Goal: Task Accomplishment & Management: Manage account settings

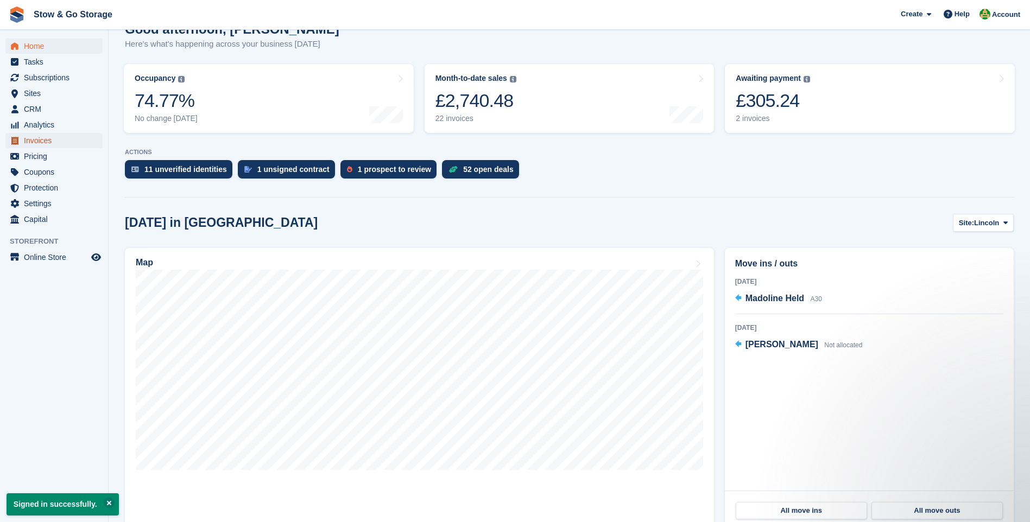
click at [47, 139] on span "Invoices" at bounding box center [56, 140] width 65 height 15
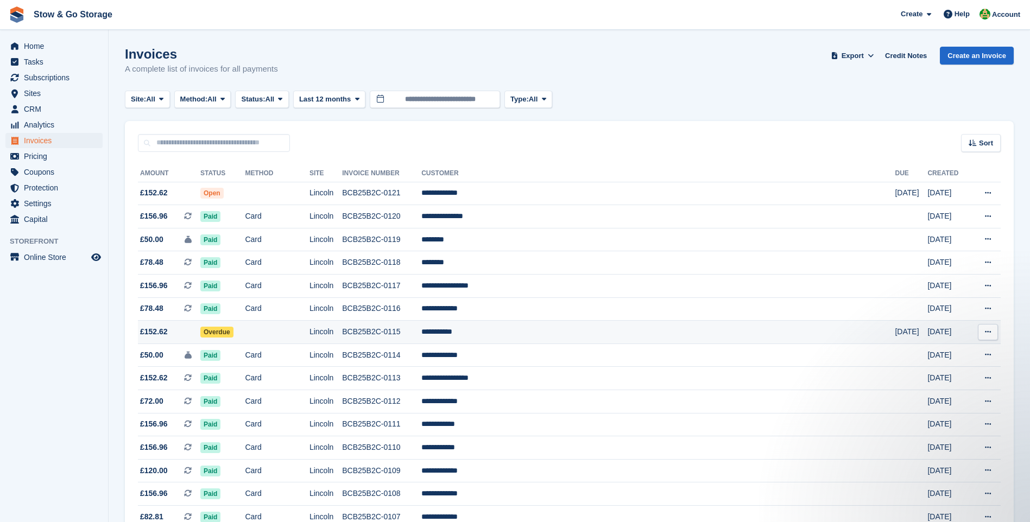
click at [548, 331] on td "**********" at bounding box center [657, 332] width 473 height 23
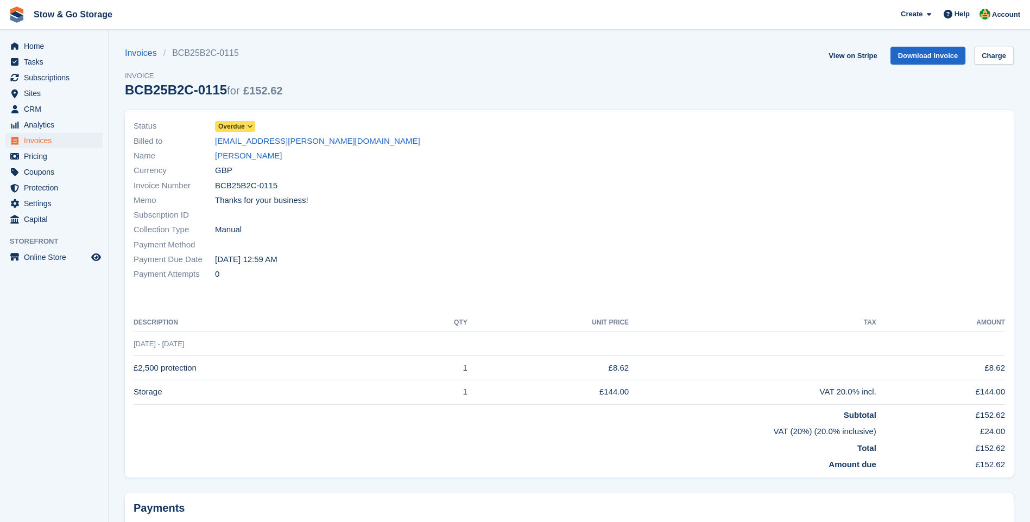
click at [247, 124] on icon at bounding box center [250, 126] width 6 height 7
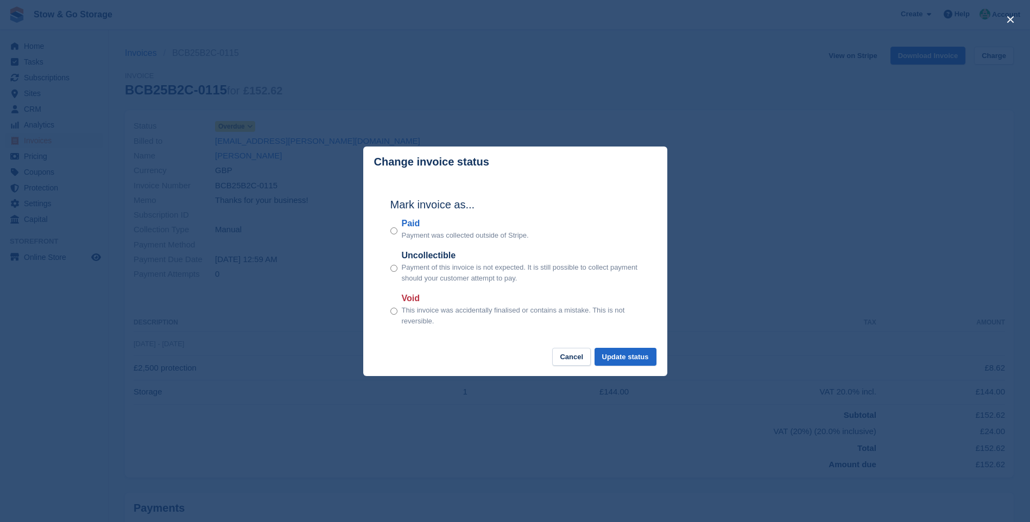
click at [398, 229] on div "Paid Payment was collected outside of Stripe." at bounding box center [515, 229] width 250 height 24
click at [625, 350] on div "Change invoice status Mark invoice as... Paid Payment was collected outside of …" at bounding box center [515, 262] width 304 height 230
drag, startPoint x: 625, startPoint y: 350, endPoint x: 623, endPoint y: 364, distance: 14.9
click at [623, 364] on button "Update status" at bounding box center [625, 357] width 62 height 18
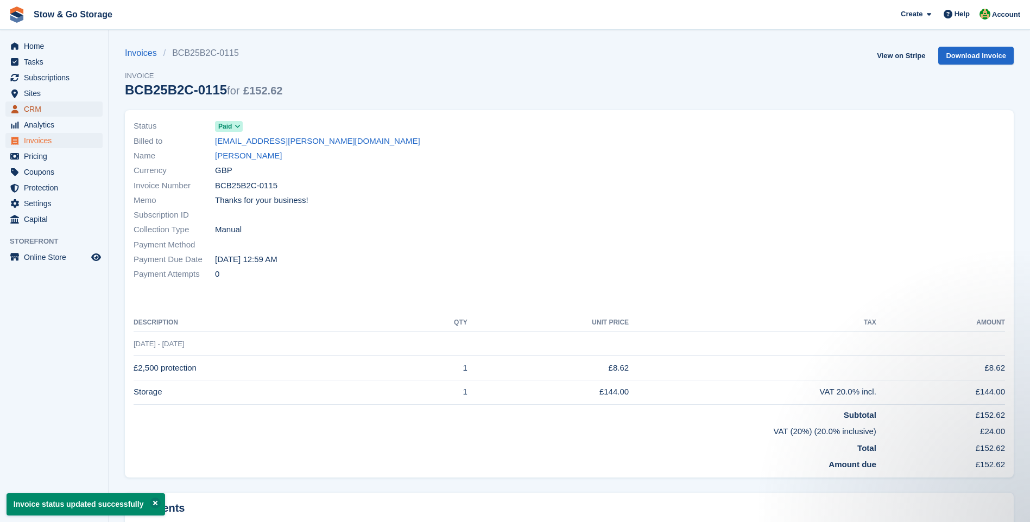
click at [41, 111] on span "CRM" at bounding box center [56, 109] width 65 height 15
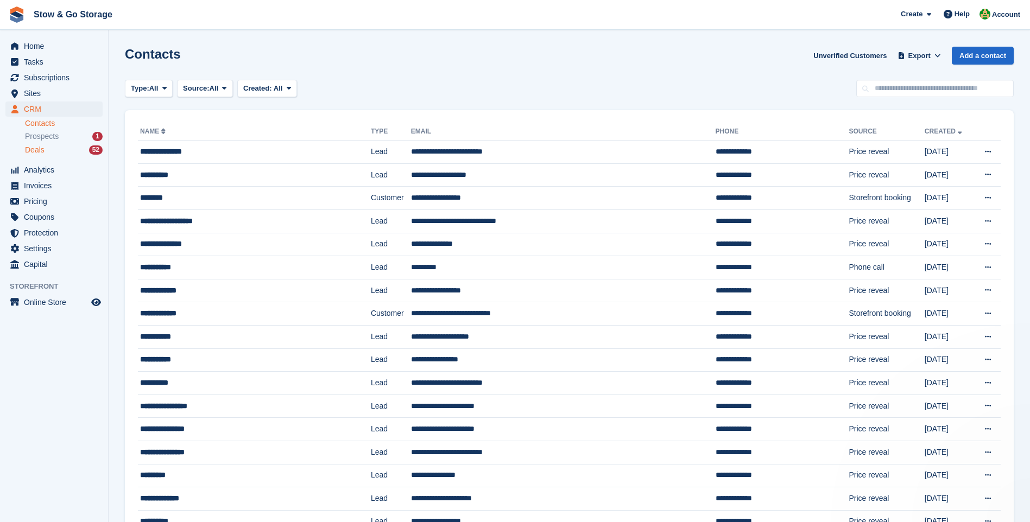
click at [53, 147] on div "Deals 52" at bounding box center [64, 150] width 78 height 10
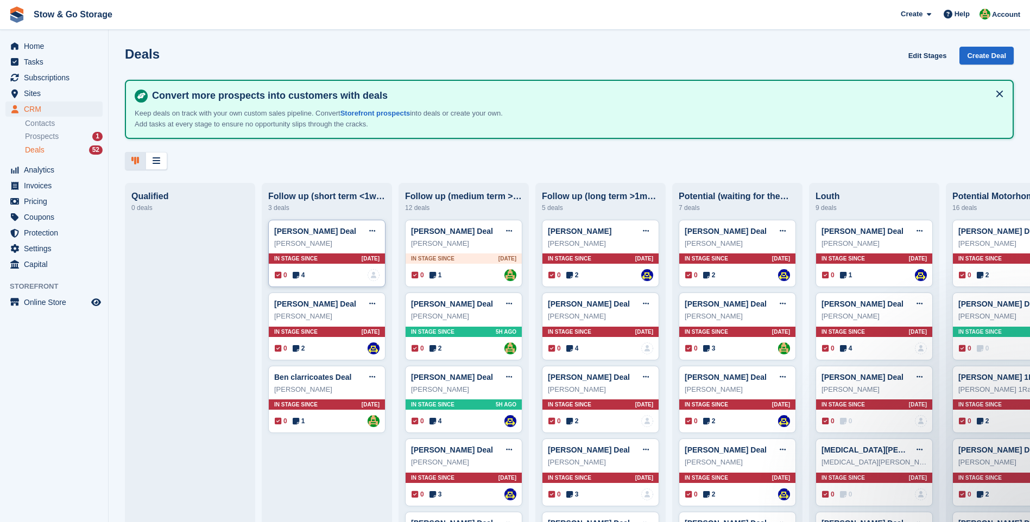
click at [294, 277] on icon at bounding box center [296, 275] width 7 height 8
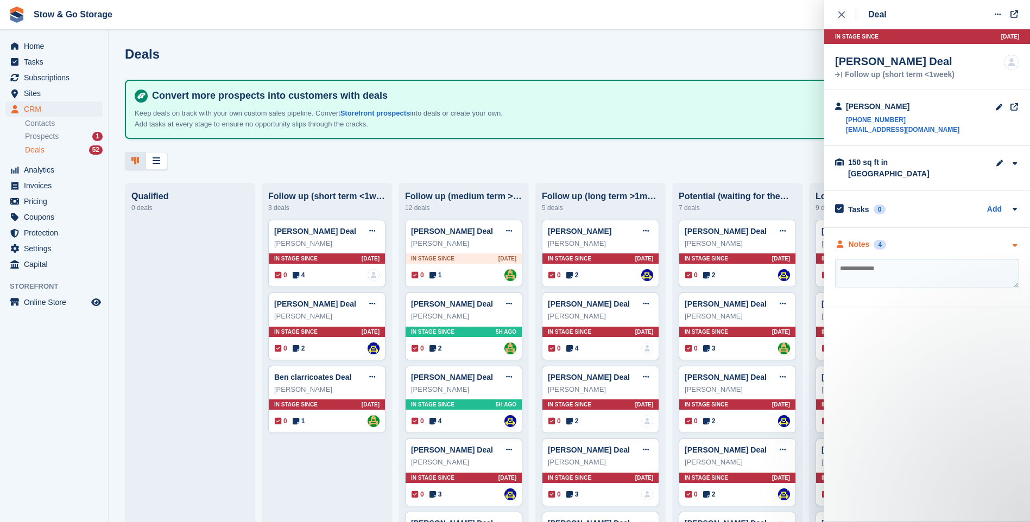
click at [863, 239] on div "Notes" at bounding box center [858, 244] width 21 height 11
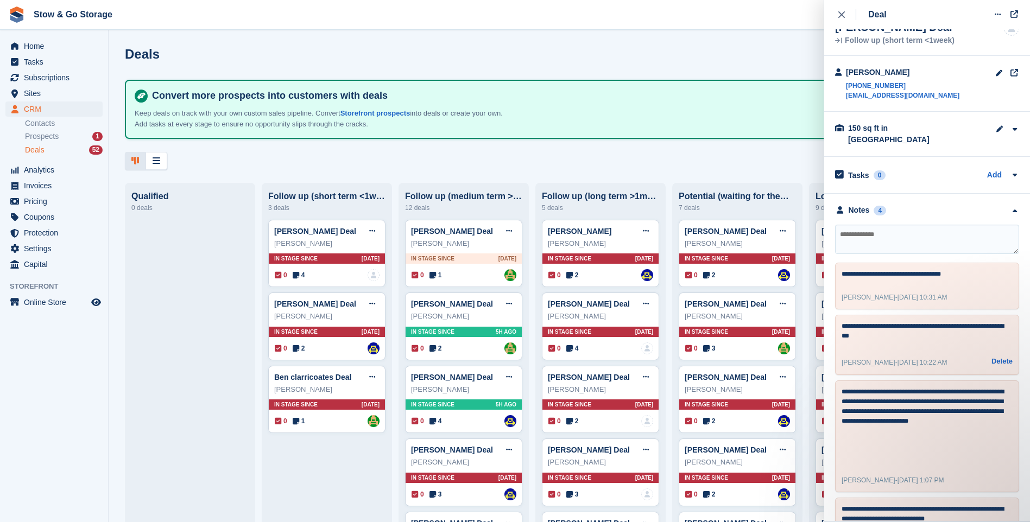
scroll to position [86, 0]
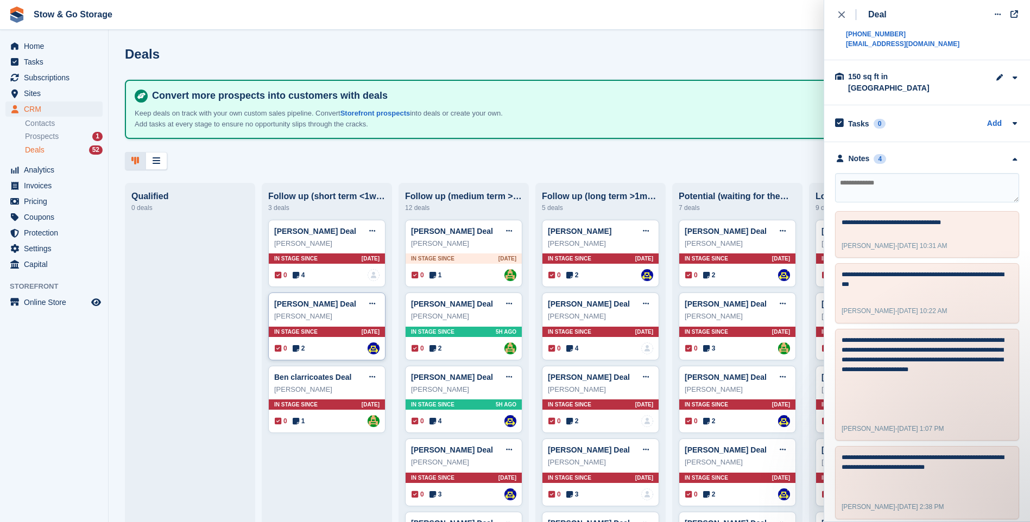
click at [297, 352] on icon at bounding box center [296, 349] width 7 height 8
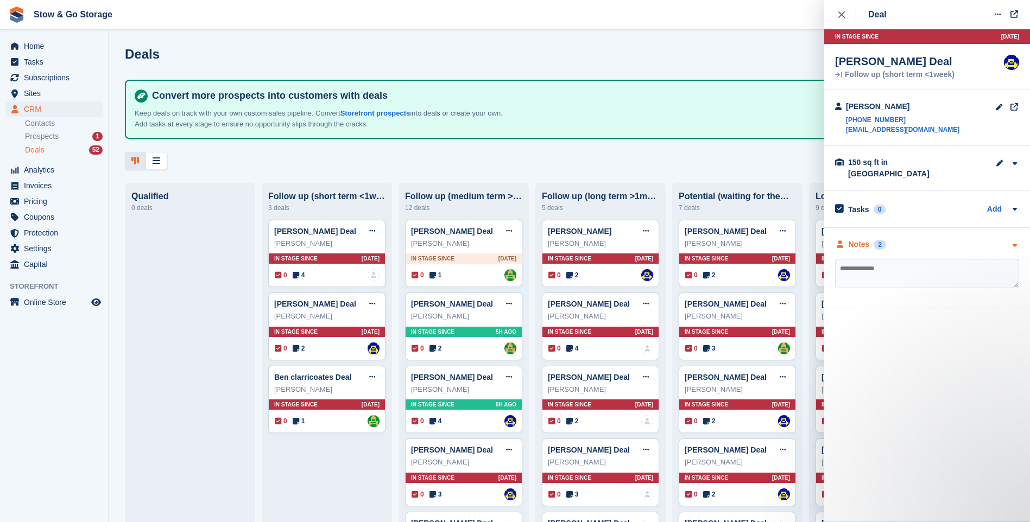
click at [873, 240] on div "2" at bounding box center [879, 245] width 12 height 10
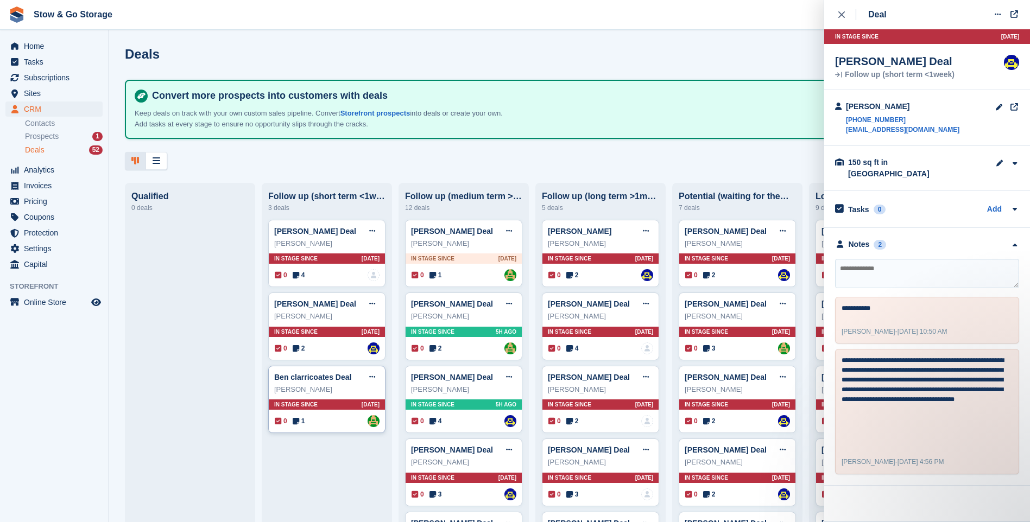
click at [301, 422] on span "1" at bounding box center [299, 421] width 12 height 10
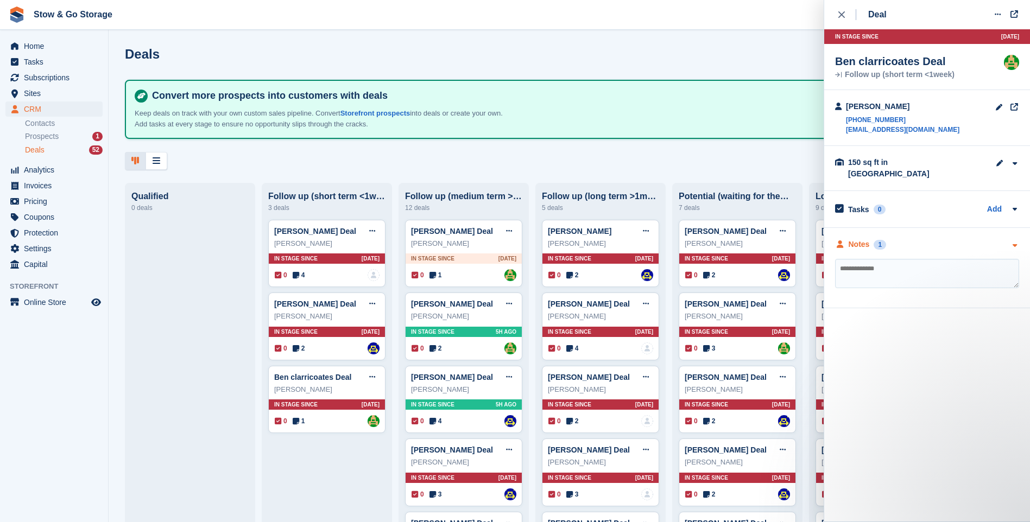
click at [907, 239] on div "Notes 1" at bounding box center [927, 244] width 184 height 11
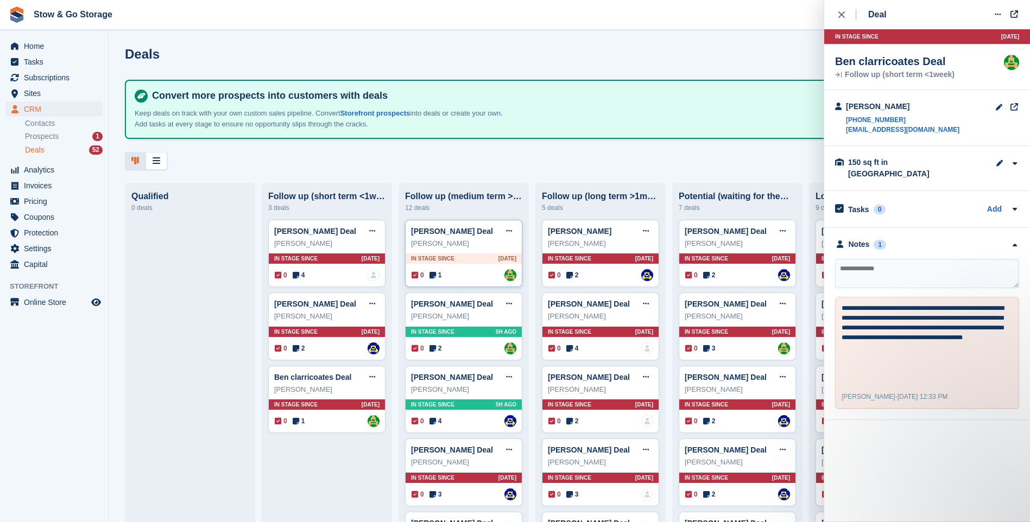
click at [431, 281] on div "0 1 Assigned to Alex Taylor" at bounding box center [463, 275] width 105 height 12
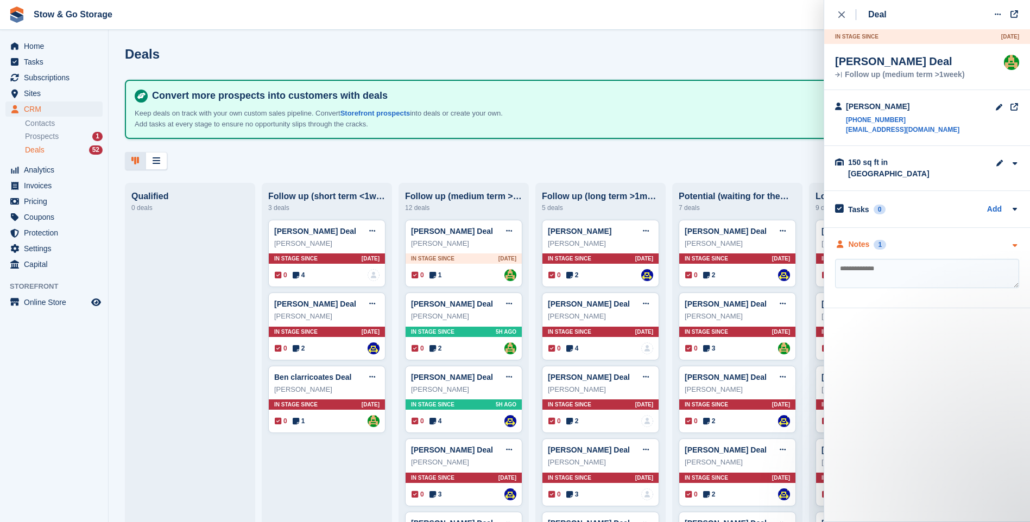
click at [862, 239] on div "Notes" at bounding box center [858, 244] width 21 height 11
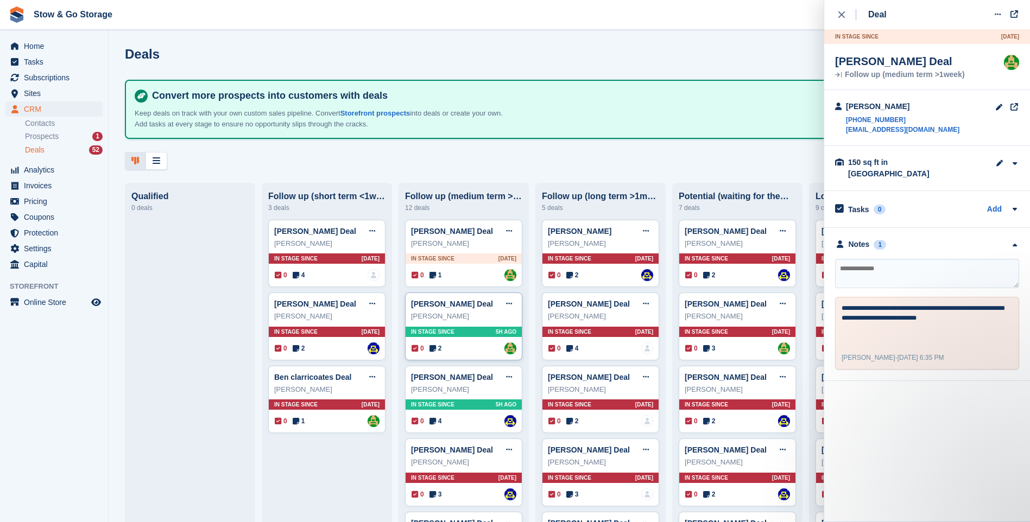
click at [434, 352] on icon at bounding box center [432, 349] width 7 height 8
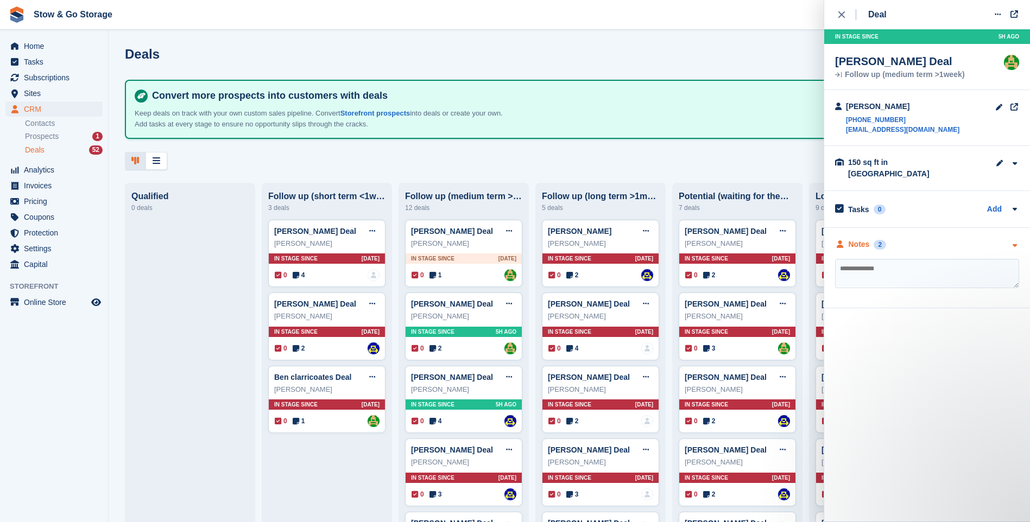
click at [906, 239] on div "Notes 2" at bounding box center [927, 244] width 184 height 11
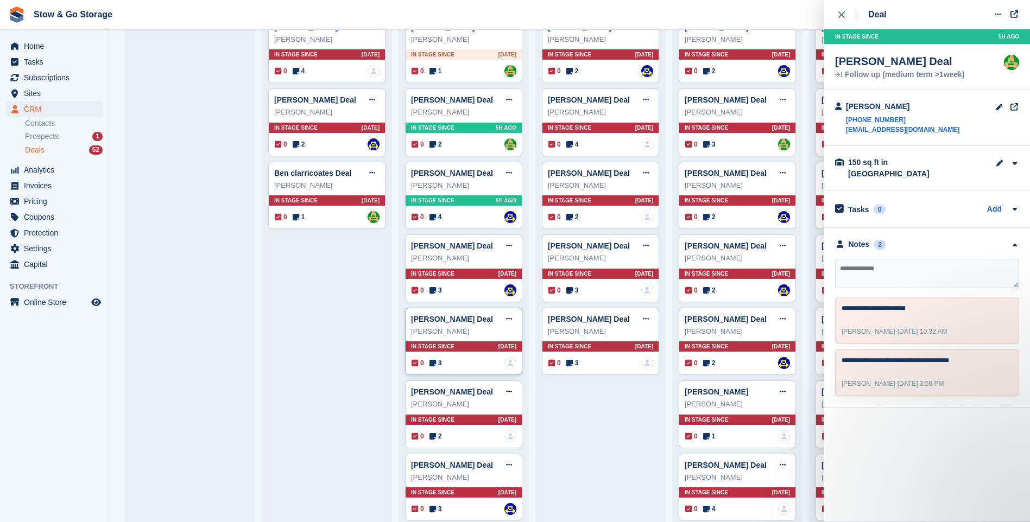
scroll to position [217, 0]
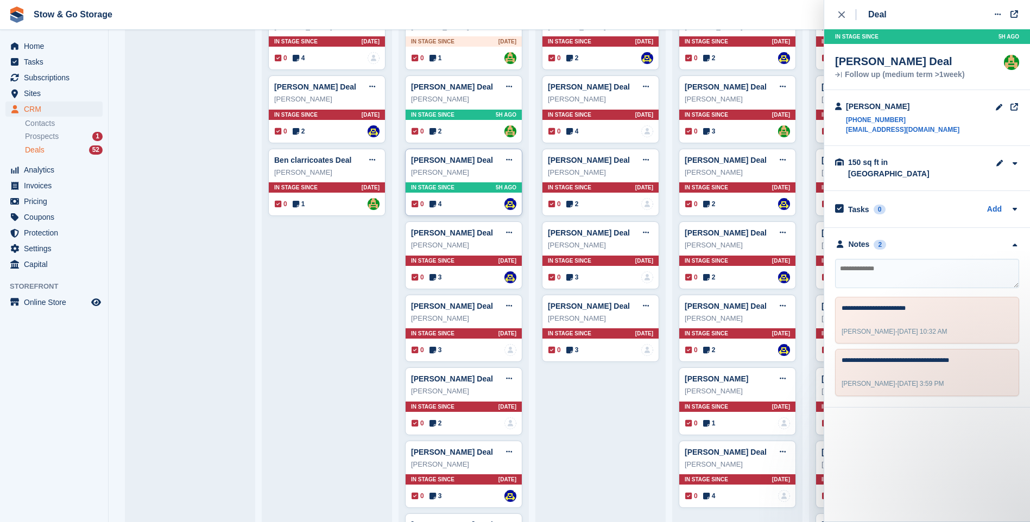
click at [433, 207] on icon at bounding box center [432, 204] width 7 height 8
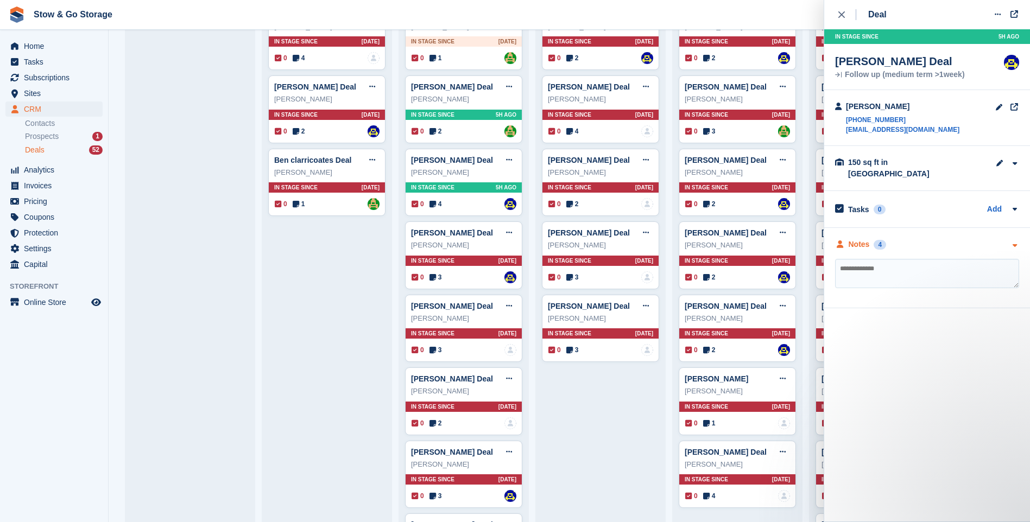
click at [904, 239] on div "Notes 4" at bounding box center [927, 244] width 184 height 11
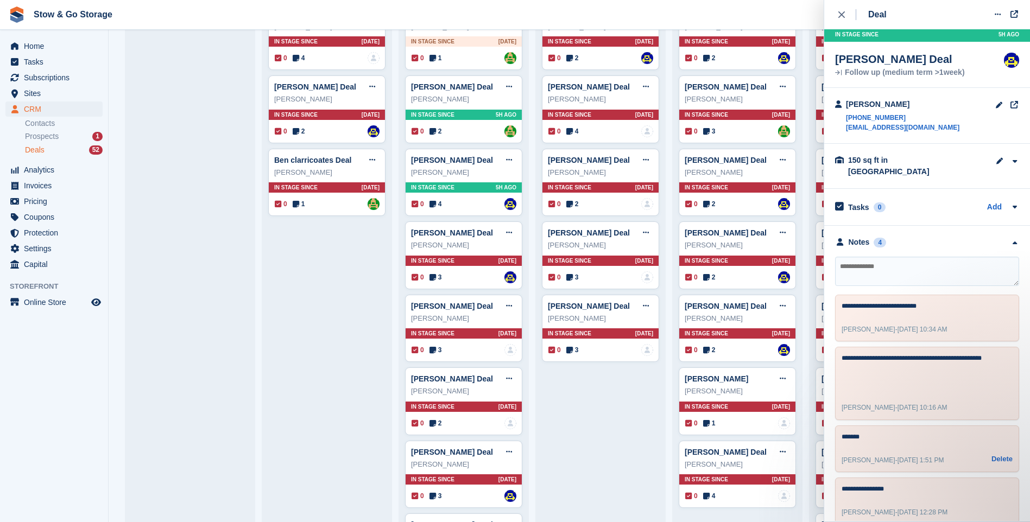
scroll to position [0, 0]
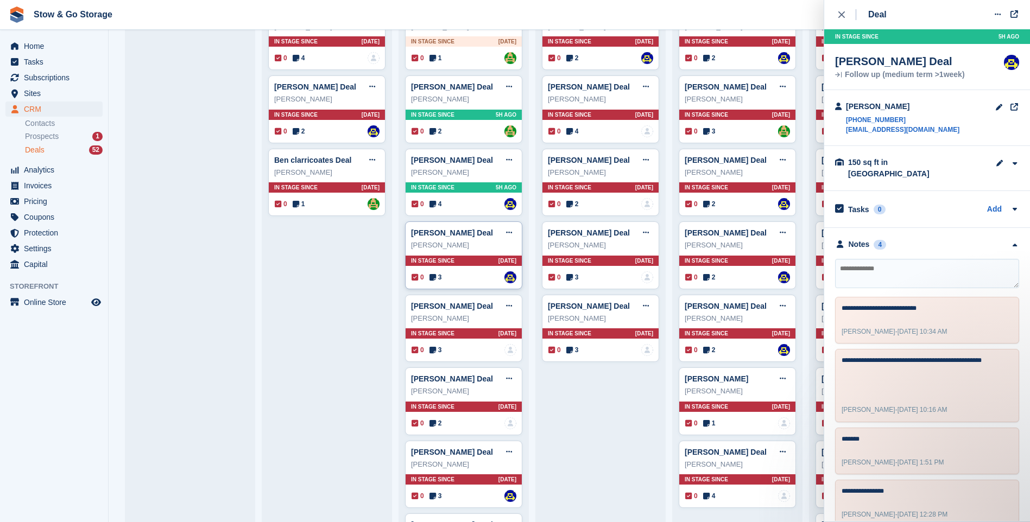
click at [436, 282] on span "3" at bounding box center [435, 278] width 12 height 10
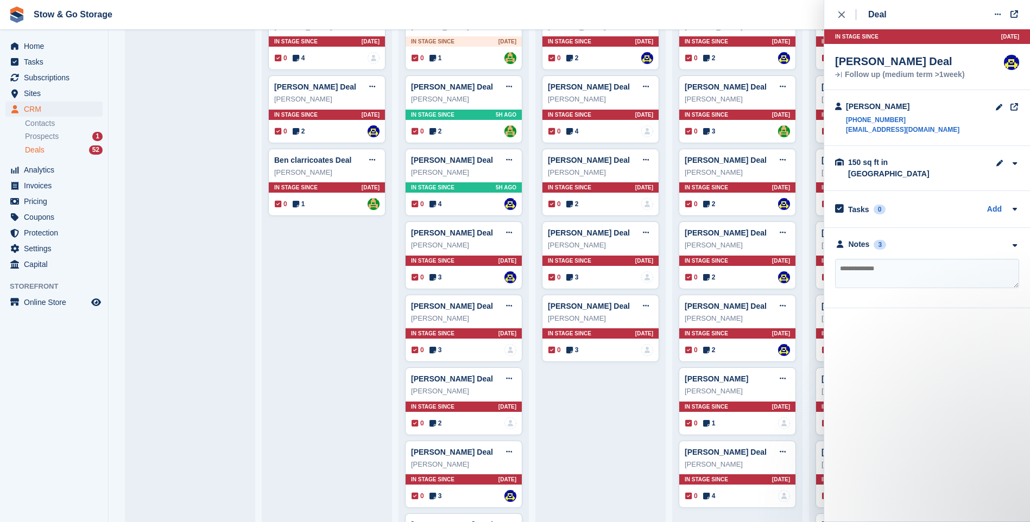
click at [919, 259] on textarea at bounding box center [927, 273] width 184 height 29
click at [927, 239] on div "Notes 3" at bounding box center [927, 244] width 184 height 11
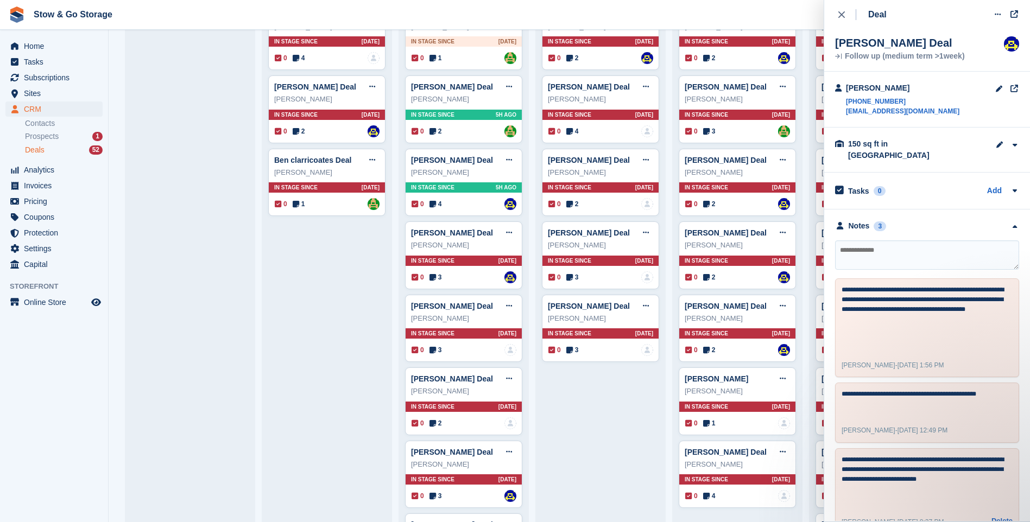
scroll to position [33, 0]
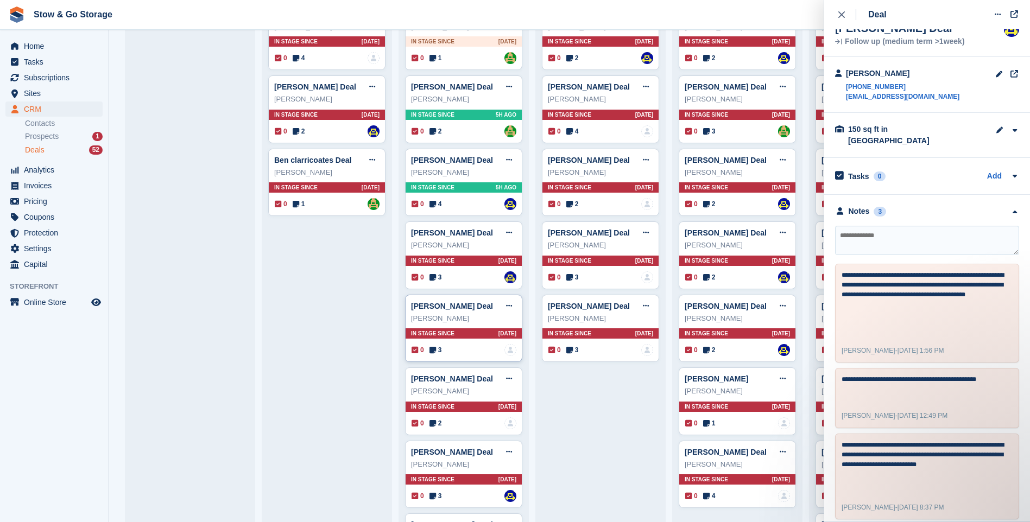
click at [438, 352] on span "3" at bounding box center [435, 350] width 12 height 10
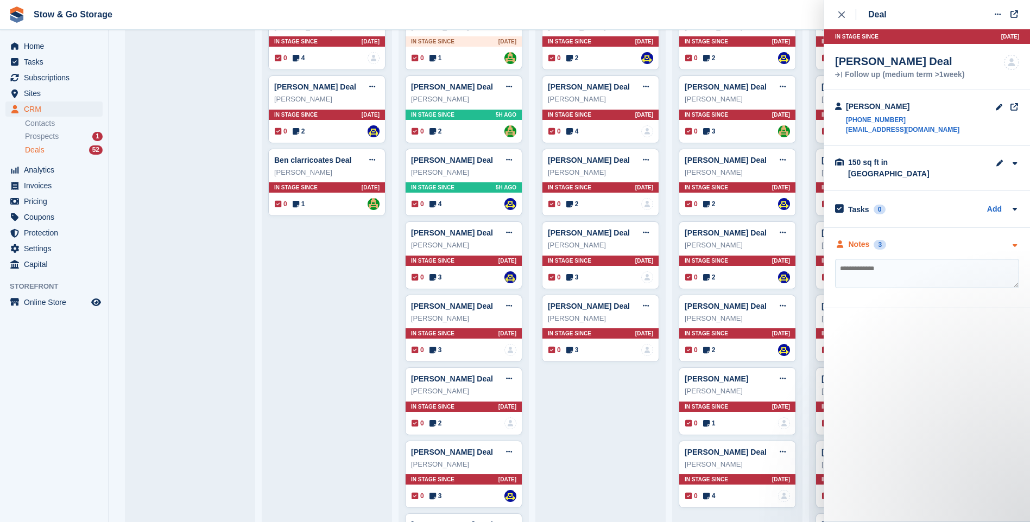
click at [863, 239] on div "Notes" at bounding box center [858, 244] width 21 height 11
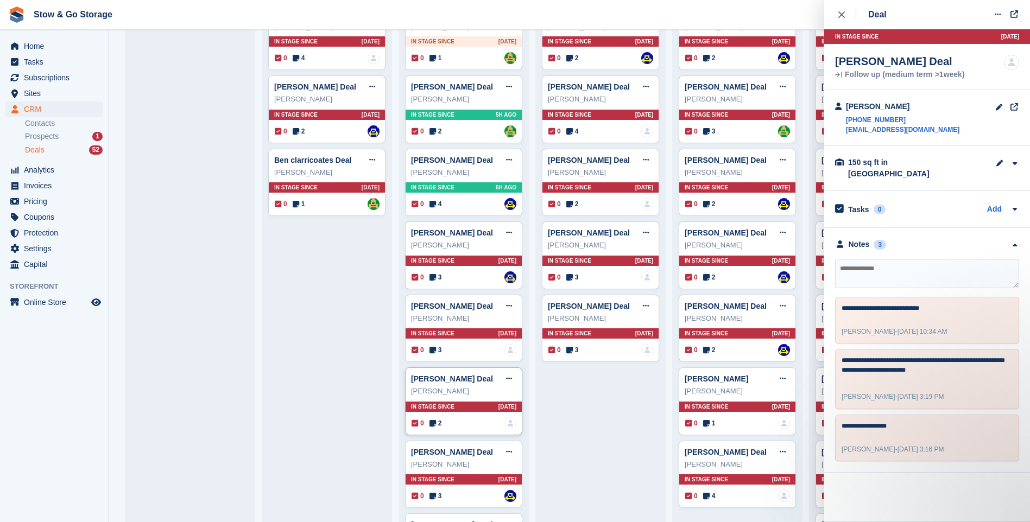
click at [432, 427] on icon at bounding box center [432, 424] width 7 height 8
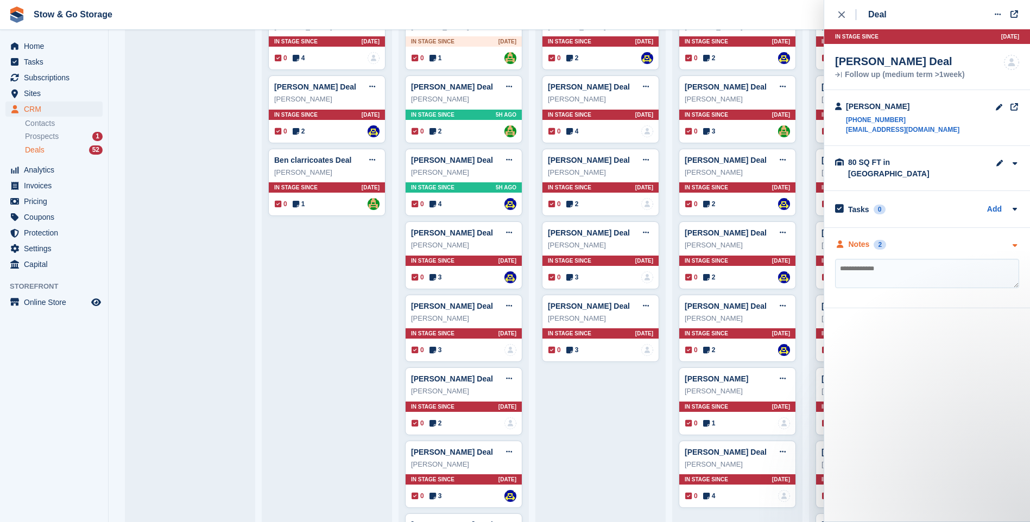
click at [875, 240] on div "2" at bounding box center [879, 245] width 12 height 10
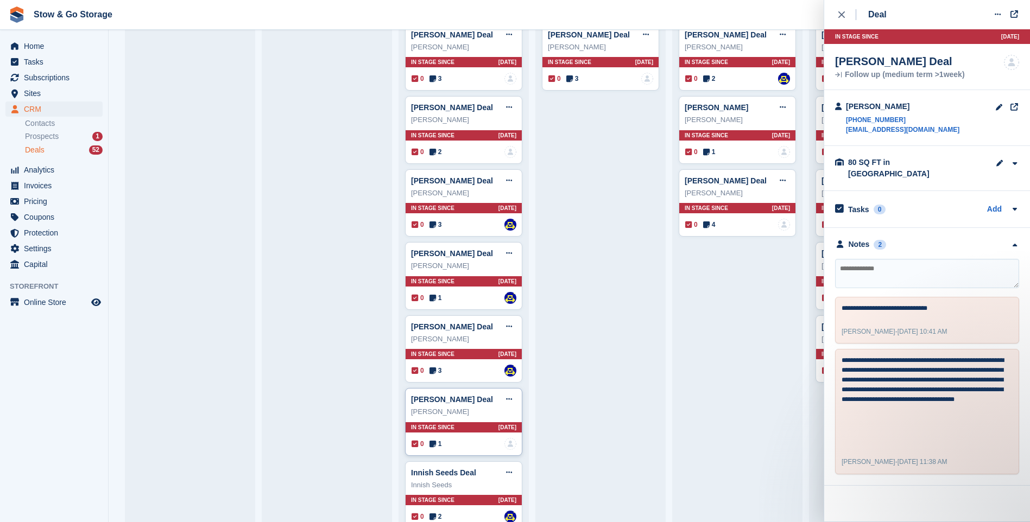
scroll to position [651, 0]
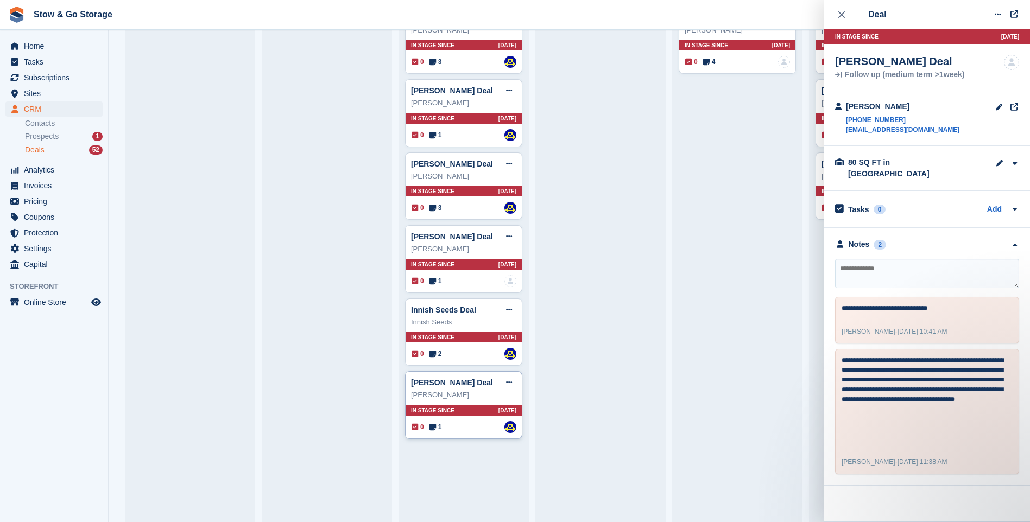
click at [438, 428] on span "1" at bounding box center [435, 427] width 12 height 10
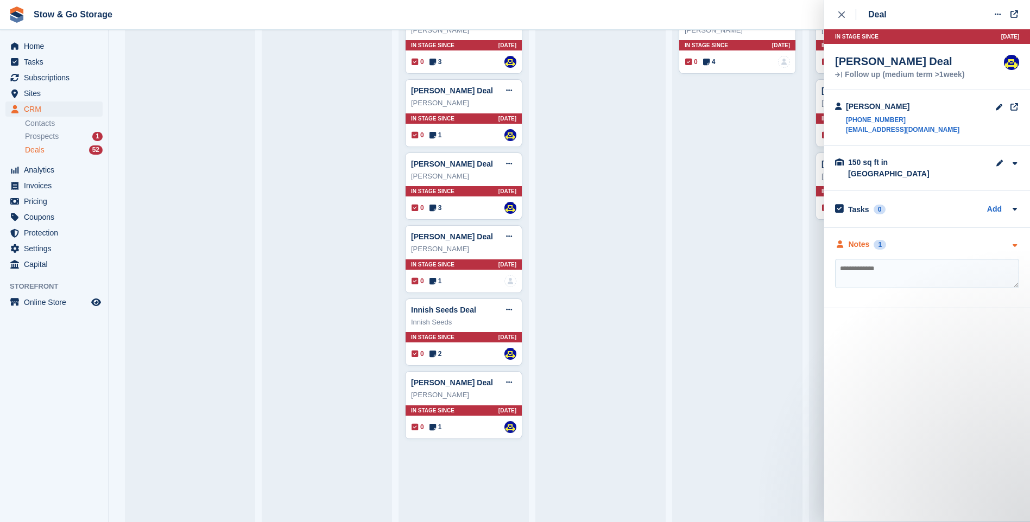
click at [881, 240] on div "1" at bounding box center [879, 245] width 12 height 10
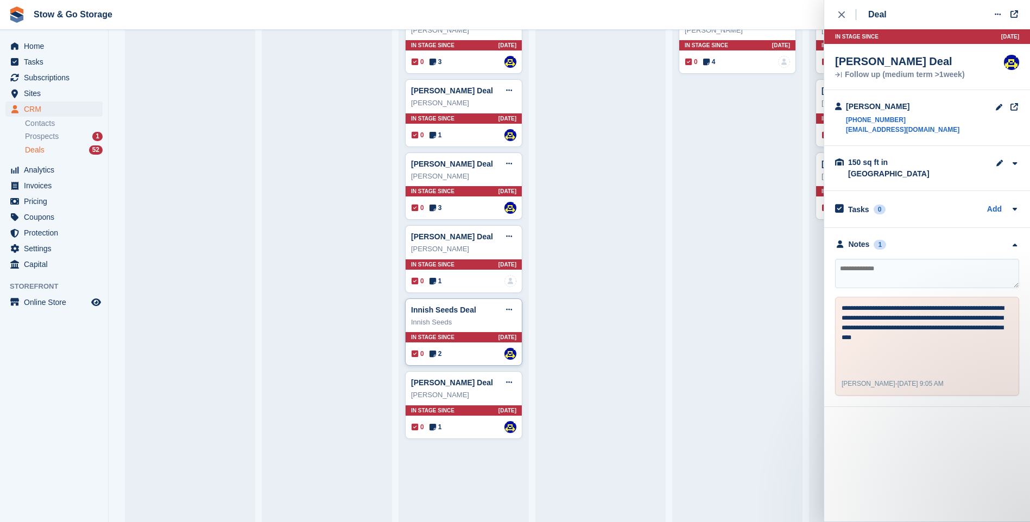
click at [438, 354] on span "2" at bounding box center [435, 354] width 12 height 10
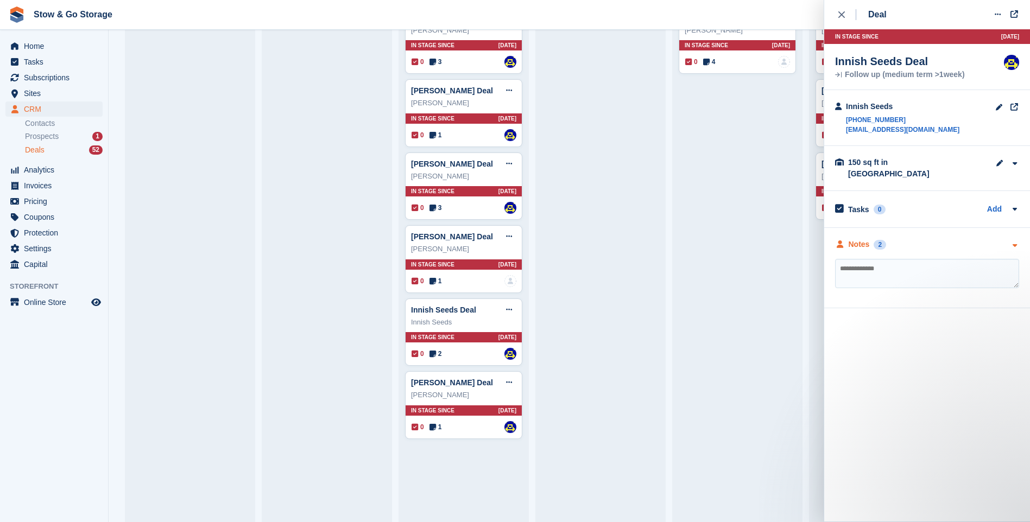
click at [868, 239] on div "Notes" at bounding box center [858, 244] width 21 height 11
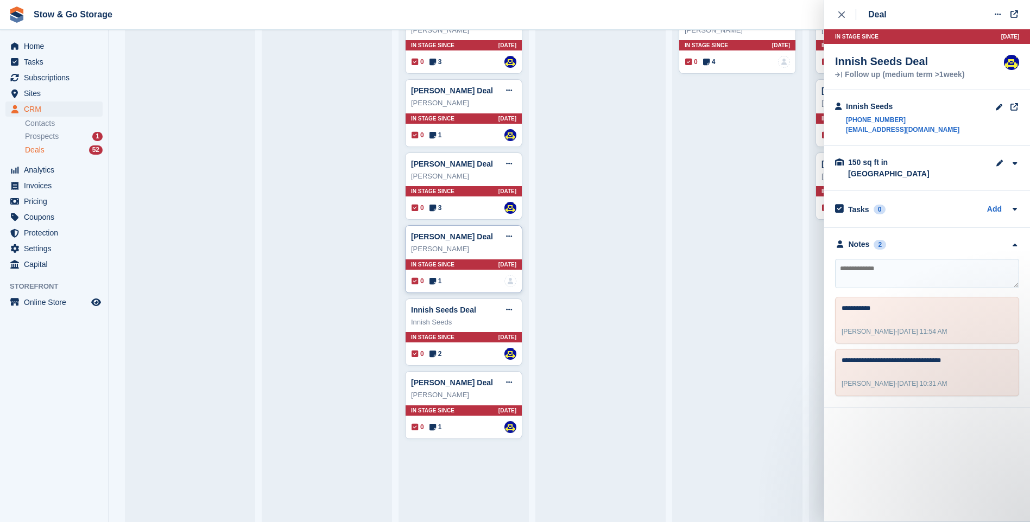
click at [436, 286] on span "1" at bounding box center [435, 281] width 12 height 10
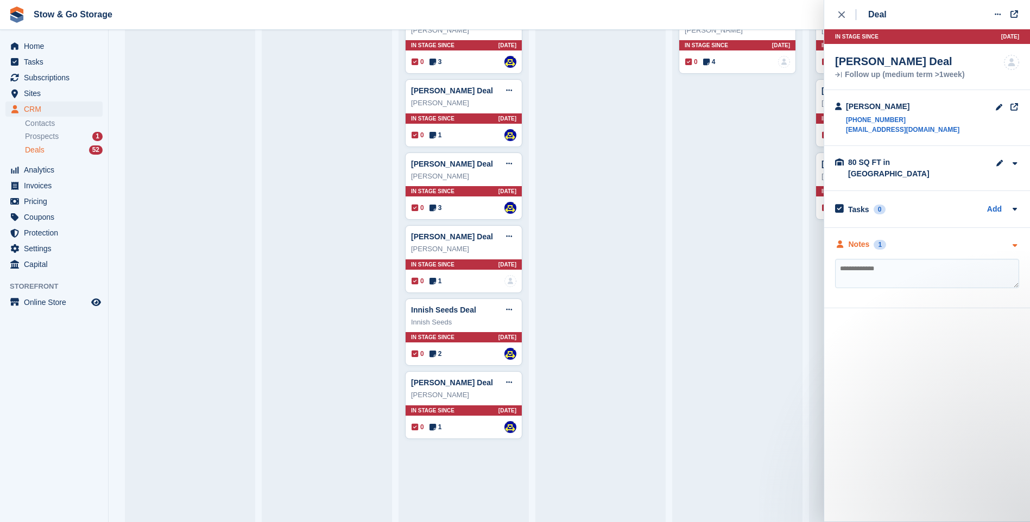
click at [928, 239] on div "Notes 1" at bounding box center [927, 244] width 184 height 11
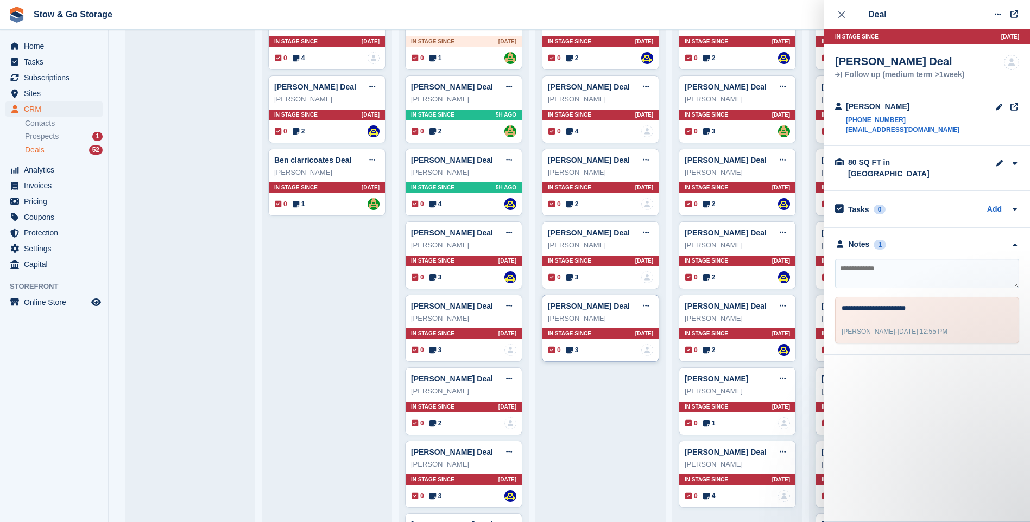
scroll to position [109, 0]
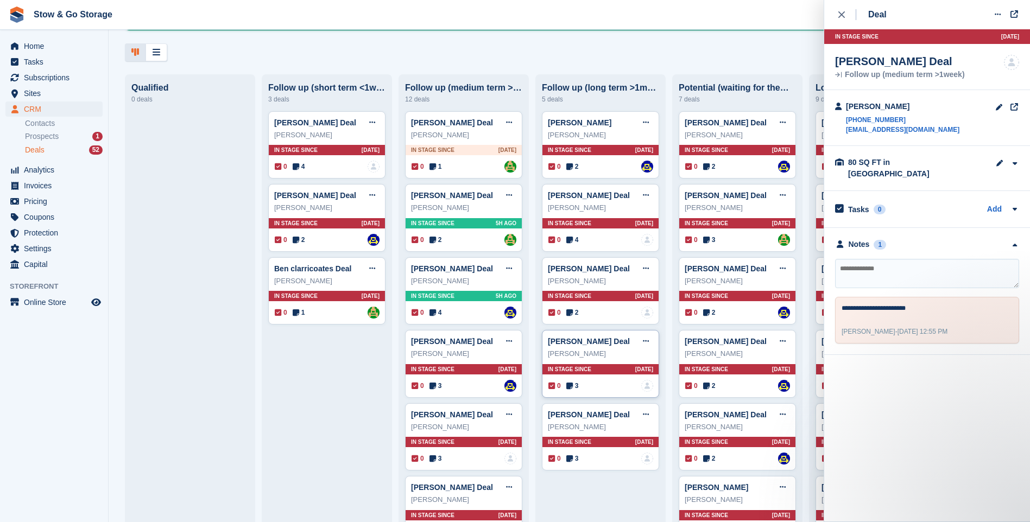
click at [571, 390] on icon at bounding box center [569, 386] width 7 height 8
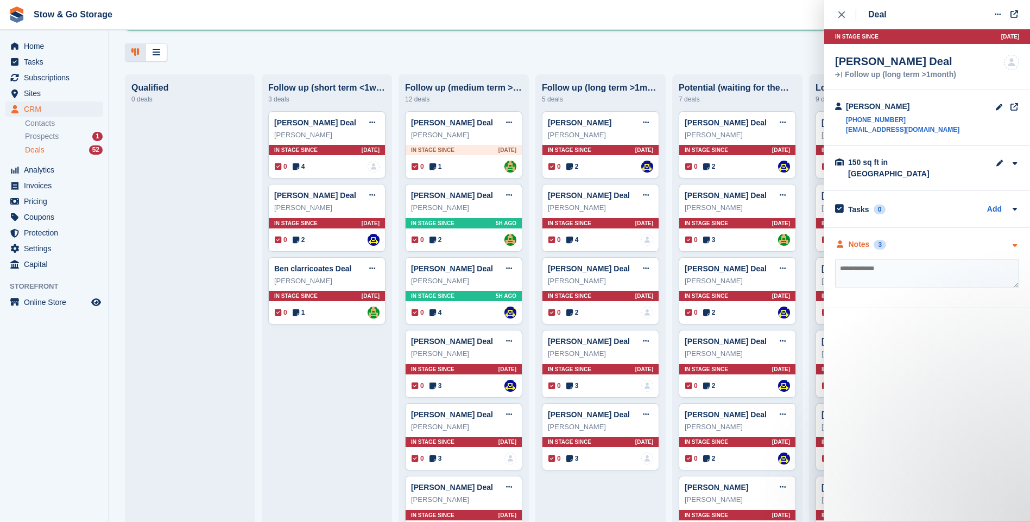
click at [886, 239] on div "Notes 3" at bounding box center [927, 244] width 184 height 11
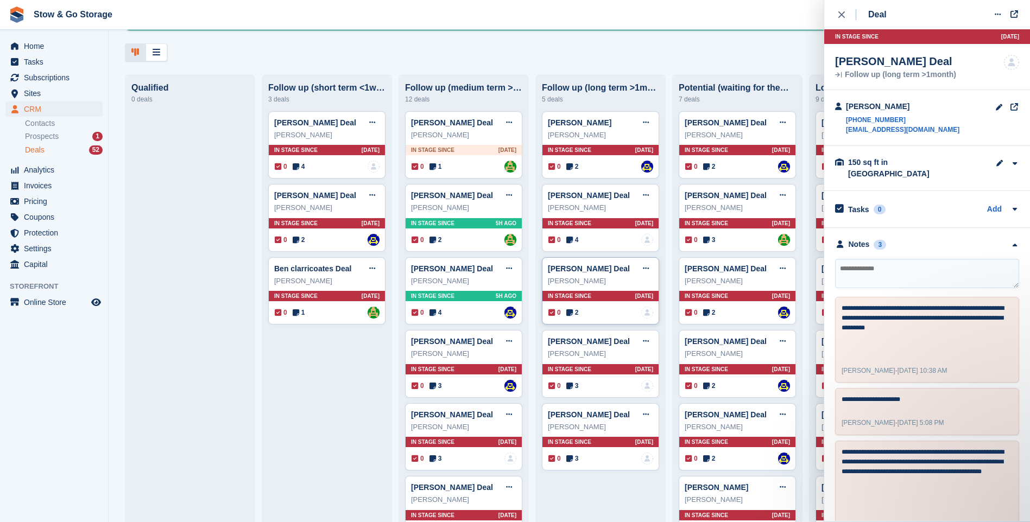
click at [573, 316] on icon at bounding box center [569, 313] width 7 height 8
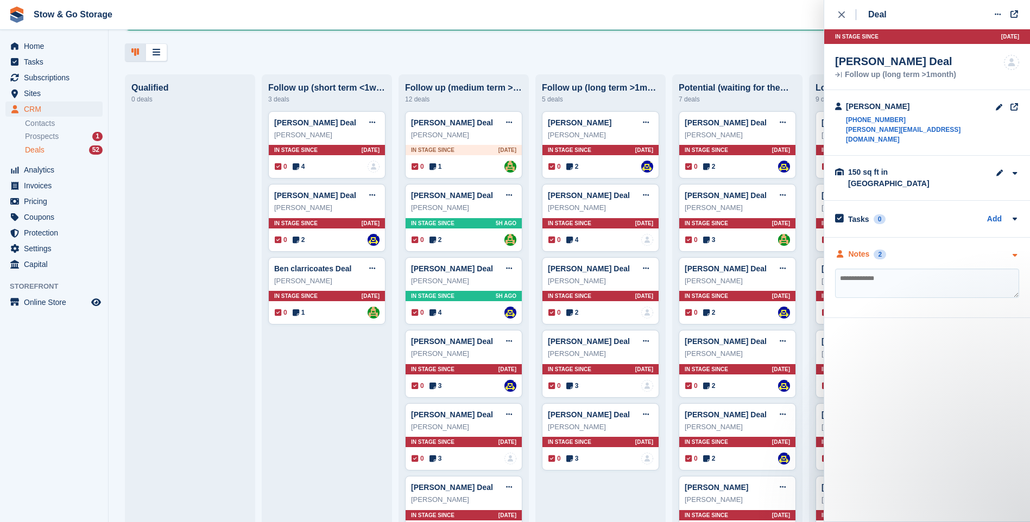
click at [869, 249] on div "Notes 2" at bounding box center [860, 254] width 51 height 11
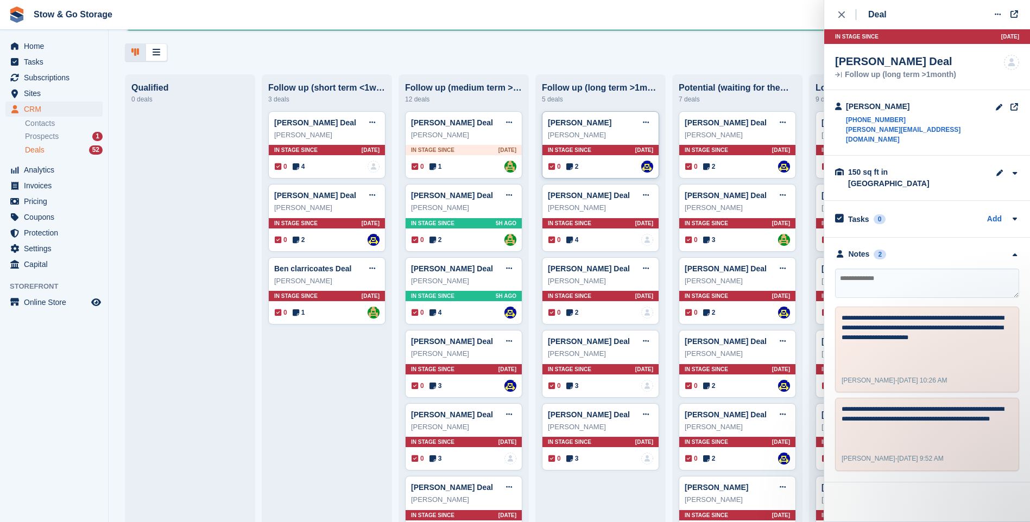
click at [571, 170] on icon at bounding box center [569, 167] width 7 height 8
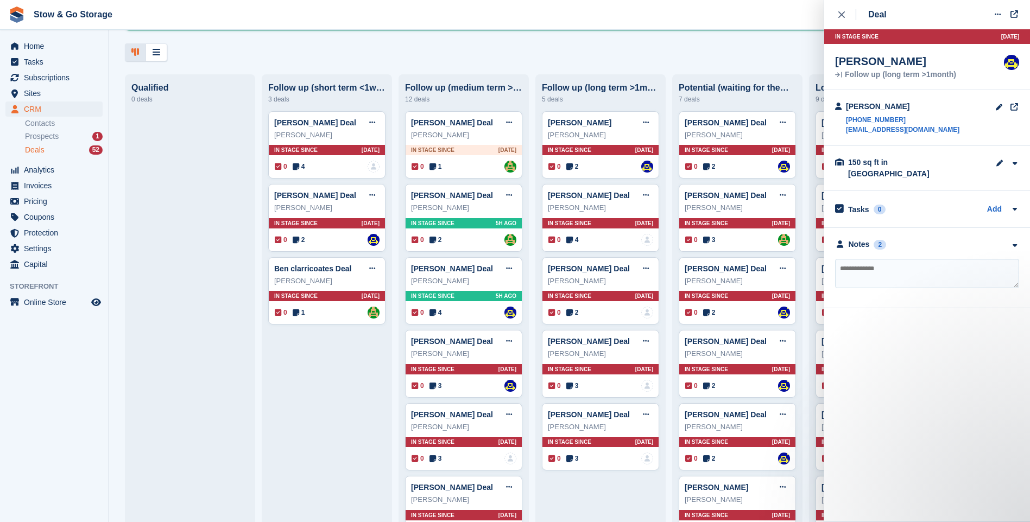
click at [943, 244] on div "**********" at bounding box center [927, 268] width 206 height 80
click at [893, 239] on div "Notes 2" at bounding box center [927, 244] width 184 height 11
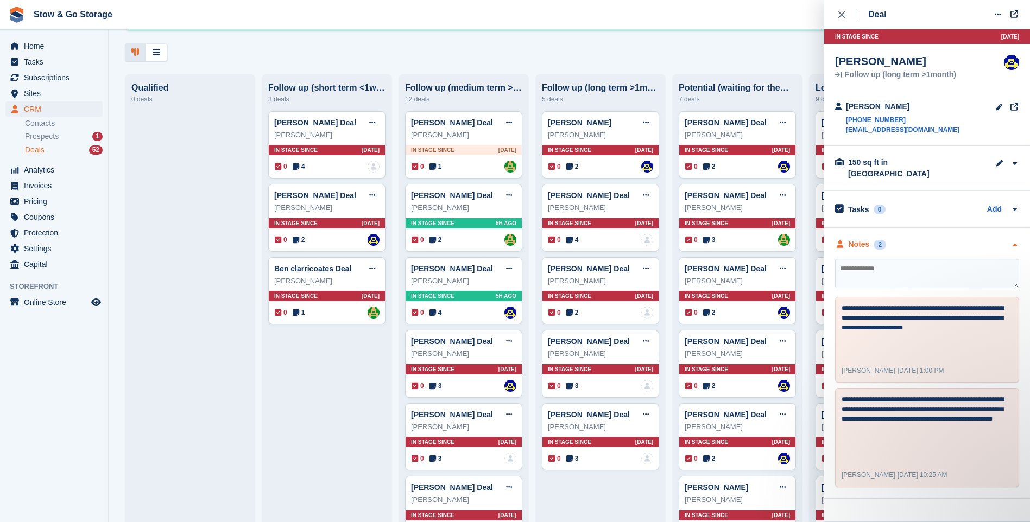
click at [893, 239] on div "Notes 2" at bounding box center [927, 244] width 184 height 11
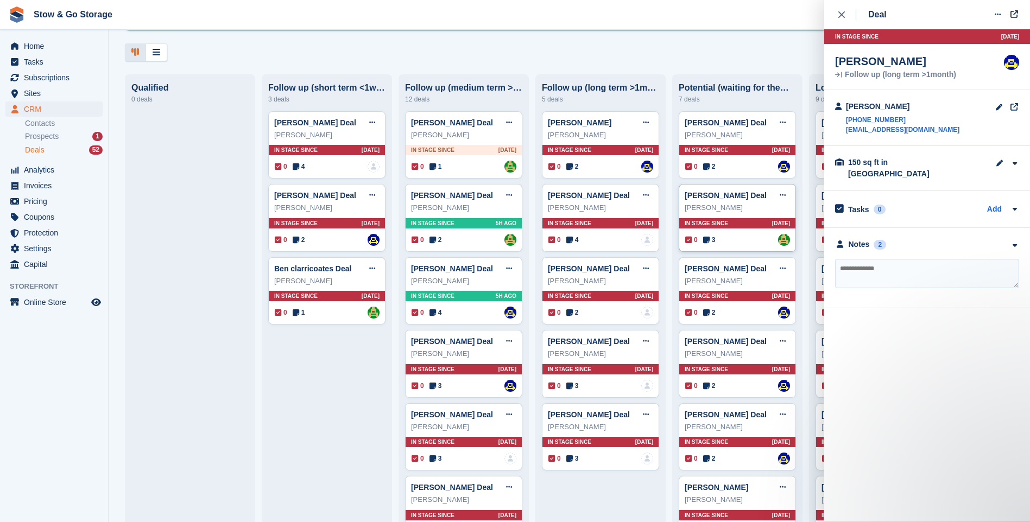
click at [706, 245] on span "3" at bounding box center [709, 240] width 12 height 10
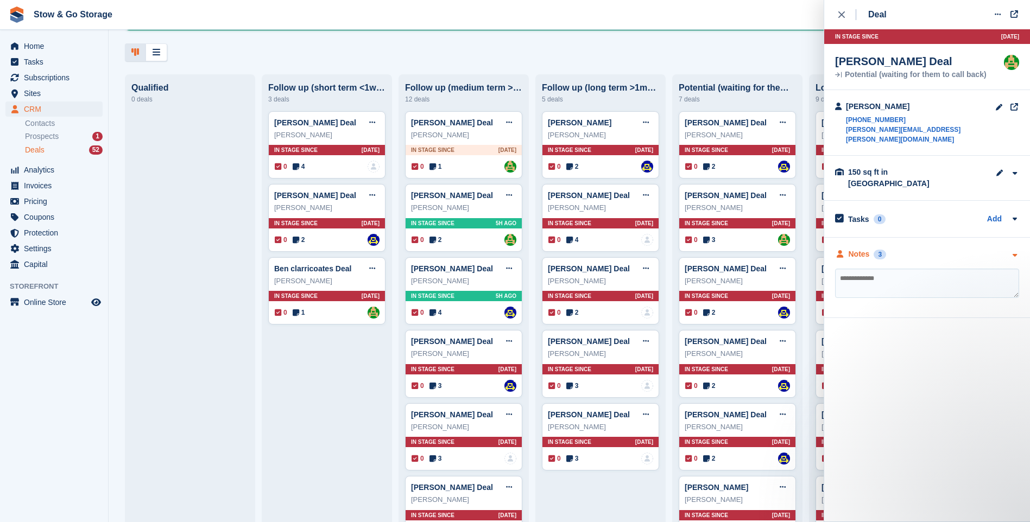
click at [841, 249] on div at bounding box center [840, 254] width 10 height 11
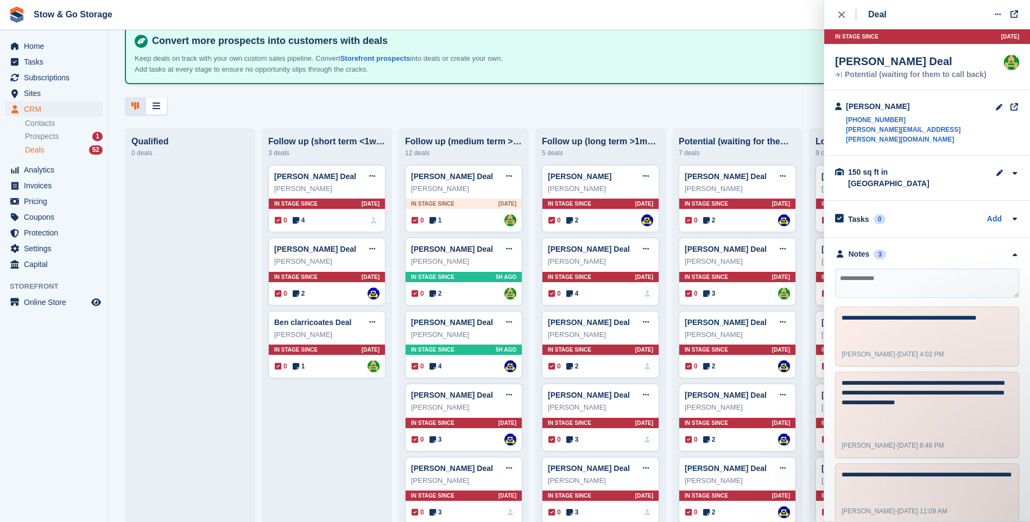
scroll to position [54, 0]
click at [835, 16] on button "close" at bounding box center [847, 14] width 24 height 29
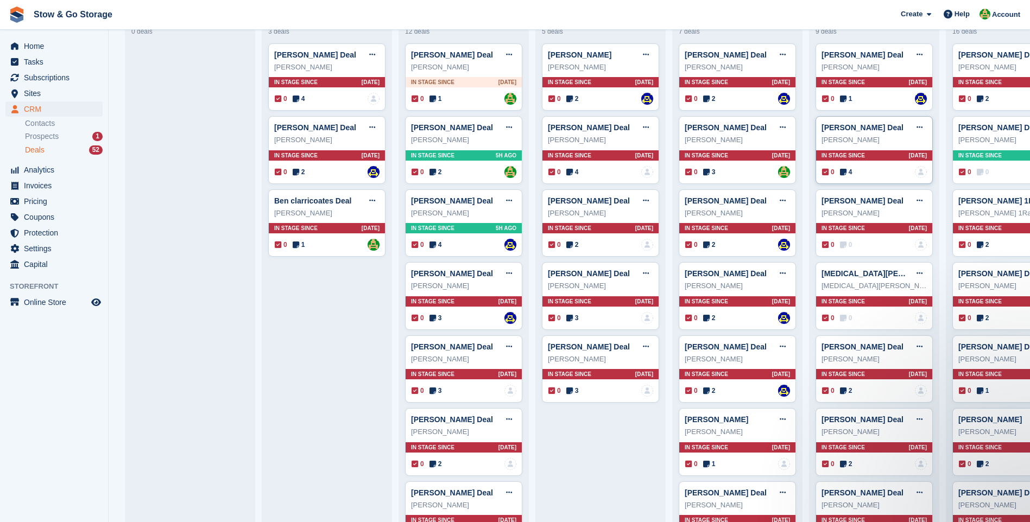
scroll to position [109, 0]
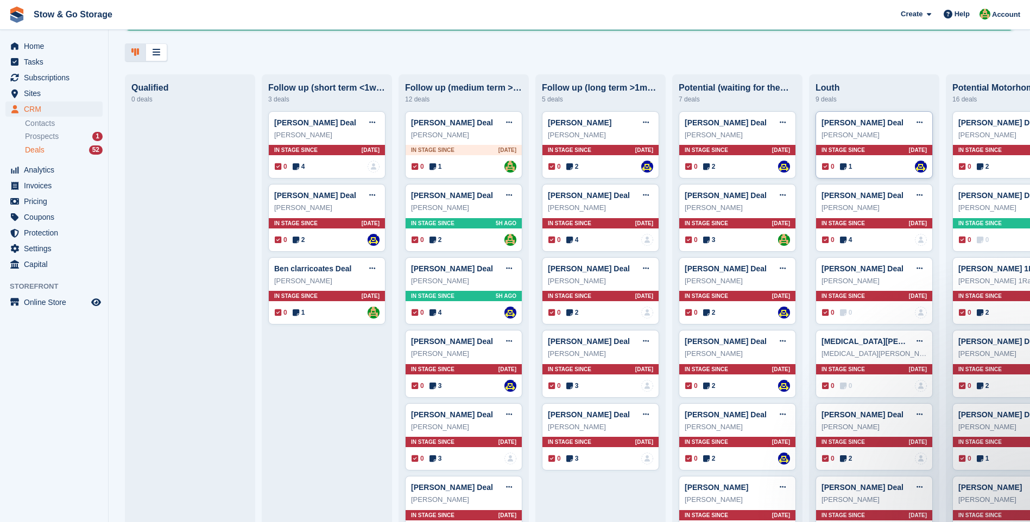
click at [848, 169] on span "1" at bounding box center [846, 167] width 12 height 10
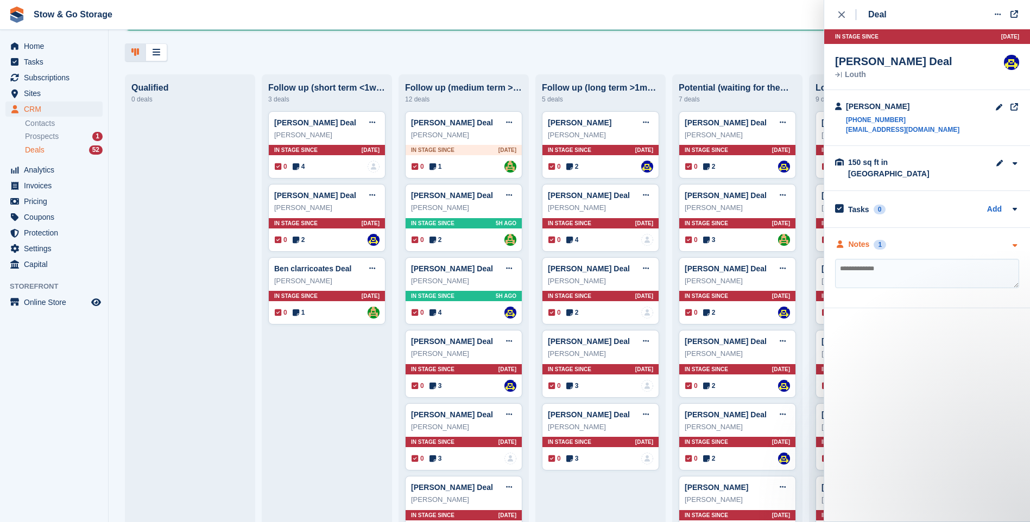
click at [863, 239] on div "Notes" at bounding box center [858, 244] width 21 height 11
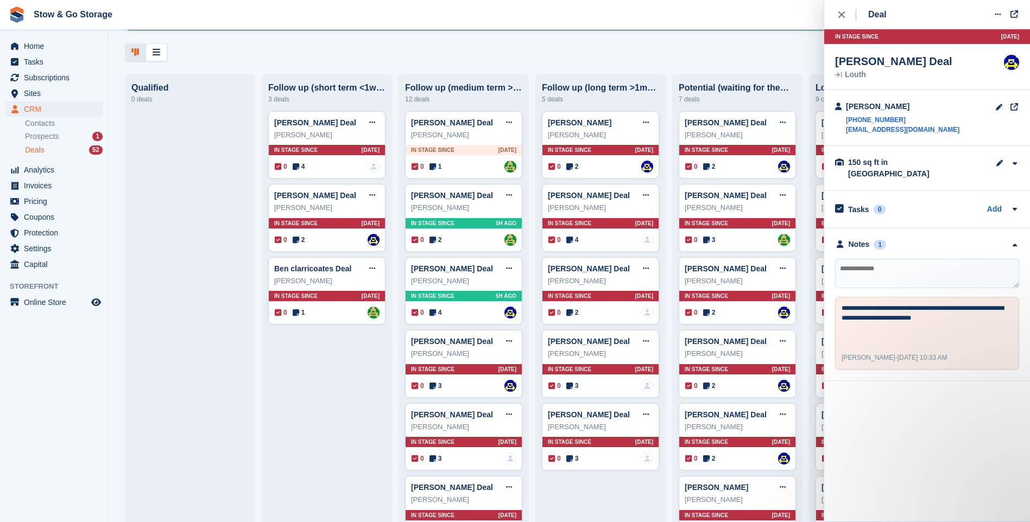
click at [831, 16] on div "Deal Edit deal Mark as won Mark as lost Delete deal In stage since 3D AGO Anne …" at bounding box center [927, 190] width 206 height 381
click at [849, 11] on div "close" at bounding box center [847, 14] width 18 height 11
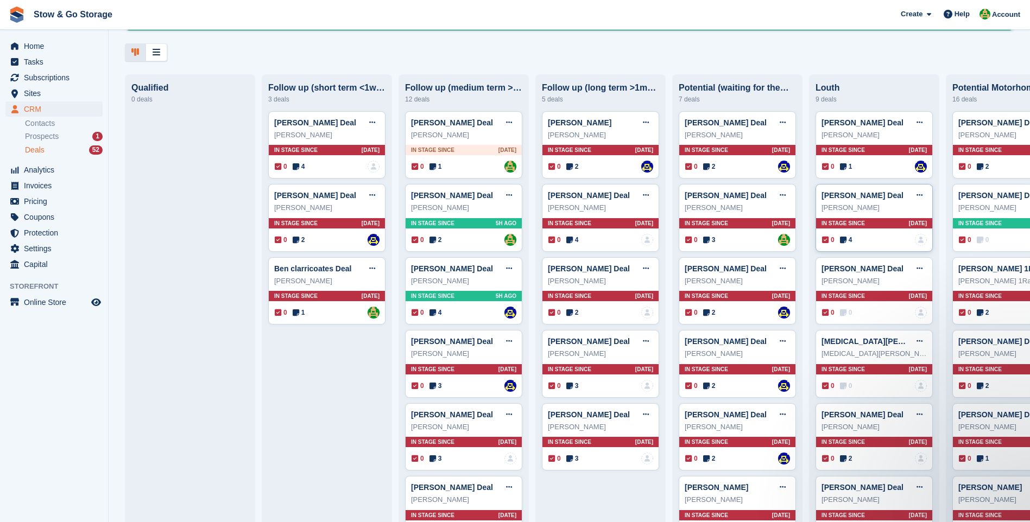
click at [846, 239] on icon at bounding box center [843, 240] width 7 height 8
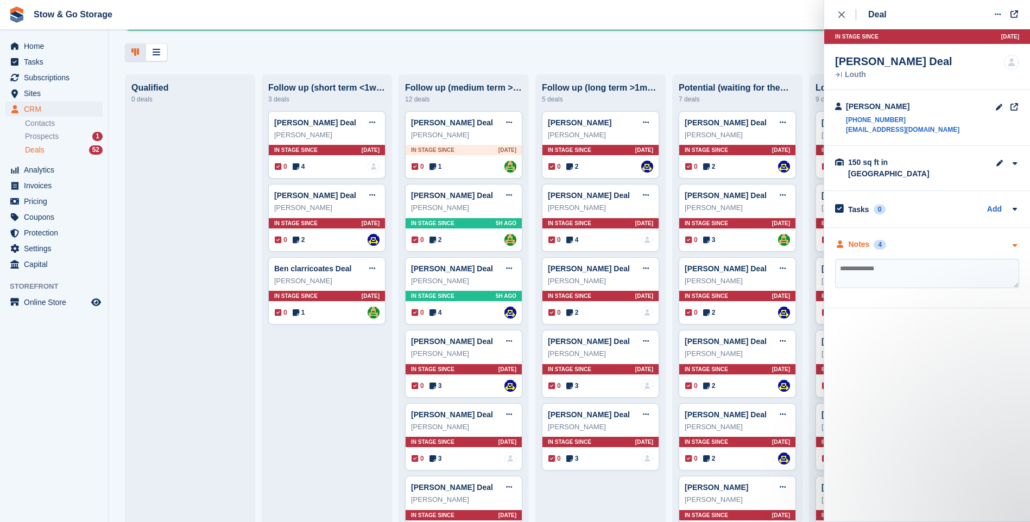
click at [878, 240] on div "4" at bounding box center [879, 245] width 12 height 10
